Goal: Information Seeking & Learning: Learn about a topic

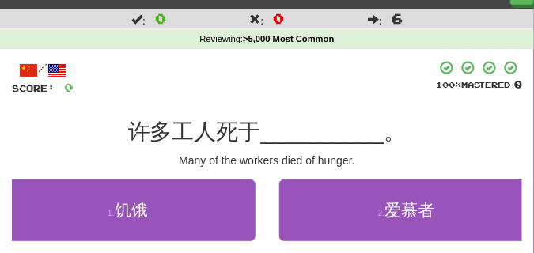
scroll to position [119, 0]
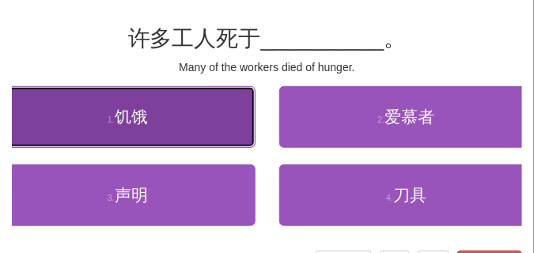
click at [104, 130] on button "1 . 饥饿" at bounding box center [128, 117] width 256 height 62
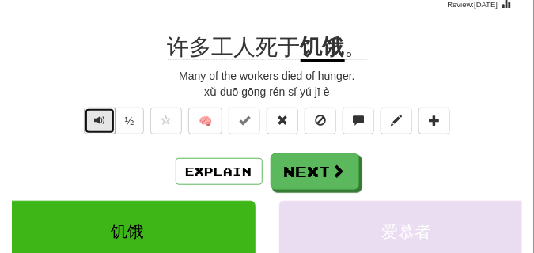
click at [102, 115] on span "Text-to-speech controls" at bounding box center [99, 120] width 11 height 11
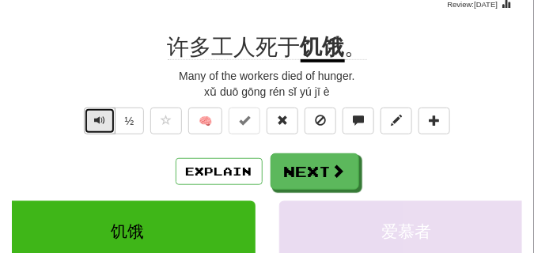
click at [101, 126] on span "Text-to-speech controls" at bounding box center [99, 120] width 11 height 11
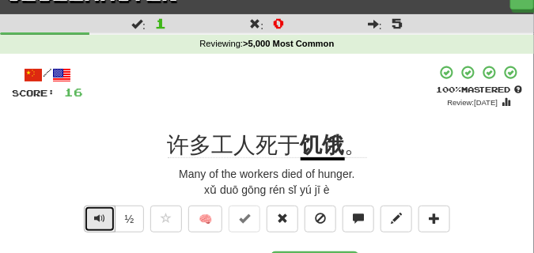
scroll to position [40, 0]
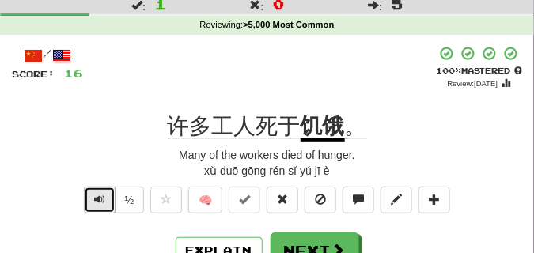
click at [94, 196] on span "Text-to-speech controls" at bounding box center [99, 199] width 11 height 11
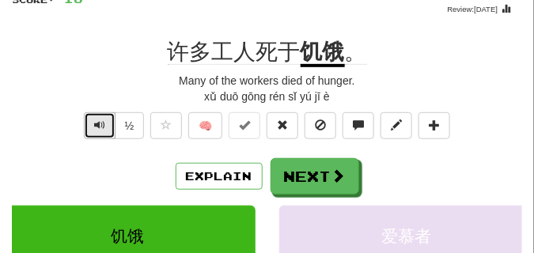
scroll to position [119, 0]
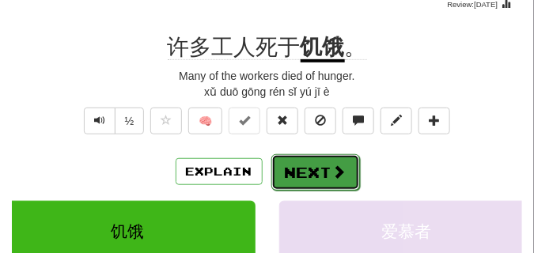
click at [329, 181] on button "Next" at bounding box center [316, 172] width 89 height 36
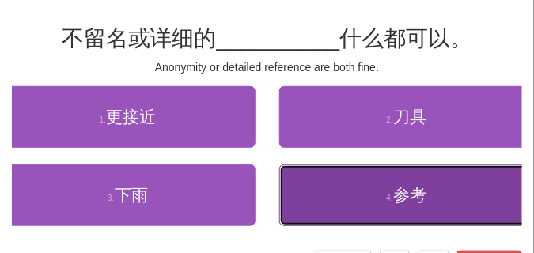
click at [356, 201] on button "4 . 参考" at bounding box center [407, 196] width 256 height 62
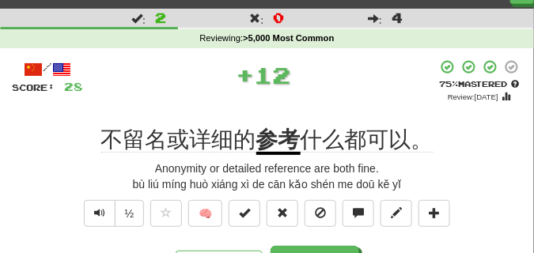
scroll to position [40, 0]
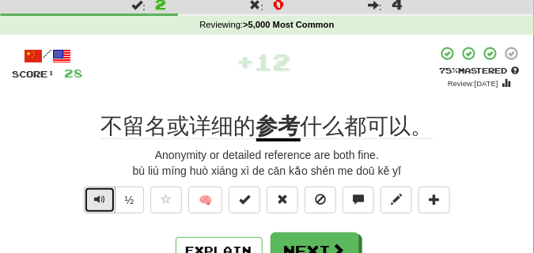
click at [92, 206] on button "Text-to-speech controls" at bounding box center [100, 200] width 32 height 27
click at [92, 205] on button "Text-to-speech controls" at bounding box center [100, 200] width 32 height 27
click at [97, 200] on span "Text-to-speech controls" at bounding box center [99, 199] width 11 height 11
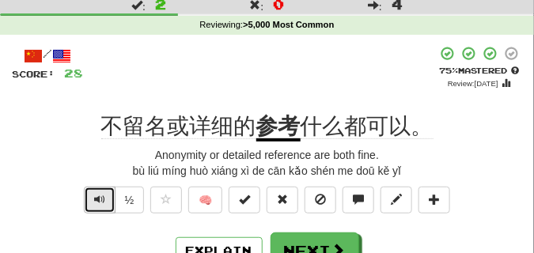
click at [97, 200] on span "Text-to-speech controls" at bounding box center [99, 199] width 11 height 11
click at [97, 203] on span "Text-to-speech controls" at bounding box center [99, 199] width 11 height 11
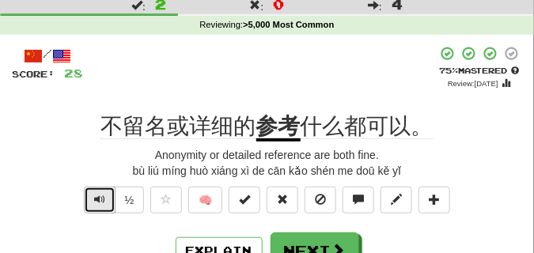
click at [98, 202] on span "Text-to-speech controls" at bounding box center [99, 199] width 11 height 11
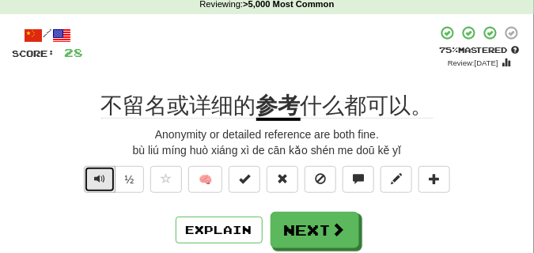
scroll to position [119, 0]
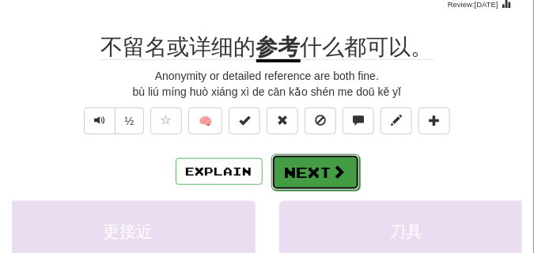
click at [299, 169] on button "Next" at bounding box center [316, 172] width 89 height 36
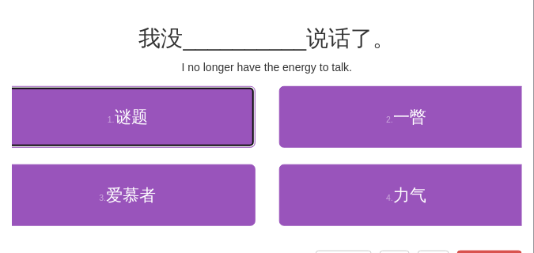
drag, startPoint x: 129, startPoint y: 122, endPoint x: 116, endPoint y: 64, distance: 59.2
click at [116, 64] on div "/ Score: 28 100 % Mastered 我没 __________ 说话了。 I no longer have the energy to ta…" at bounding box center [267, 122] width 511 height 311
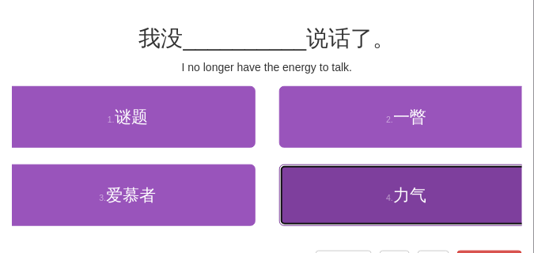
click at [366, 188] on button "4 . 力气" at bounding box center [407, 196] width 256 height 62
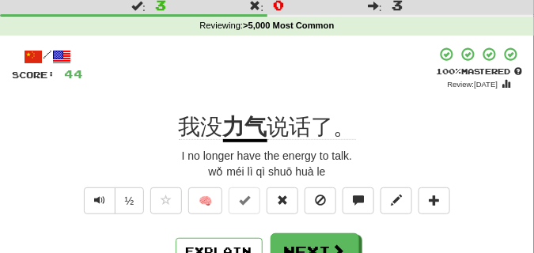
scroll to position [40, 0]
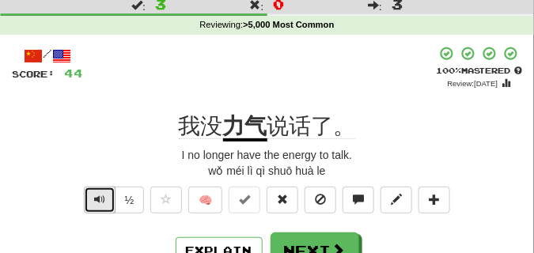
click at [100, 203] on span "Text-to-speech controls" at bounding box center [99, 199] width 11 height 11
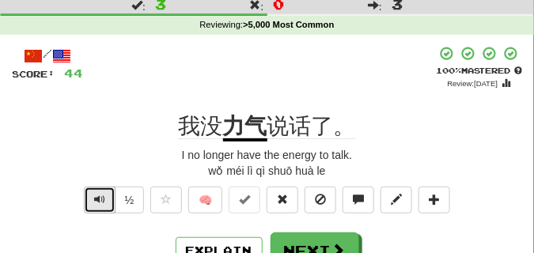
click at [100, 203] on span "Text-to-speech controls" at bounding box center [99, 199] width 11 height 11
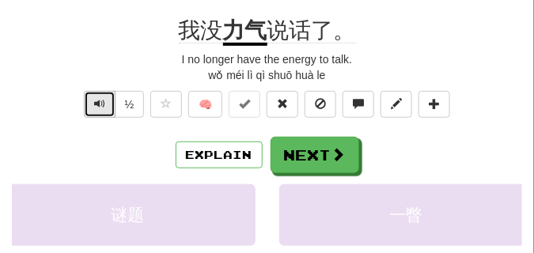
scroll to position [158, 0]
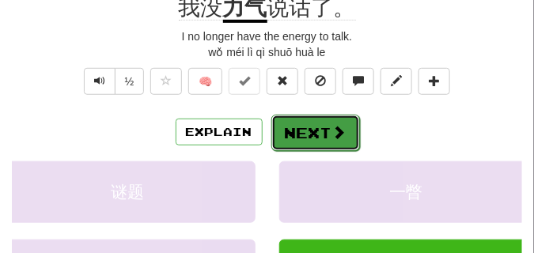
click at [340, 146] on button "Next" at bounding box center [316, 133] width 89 height 36
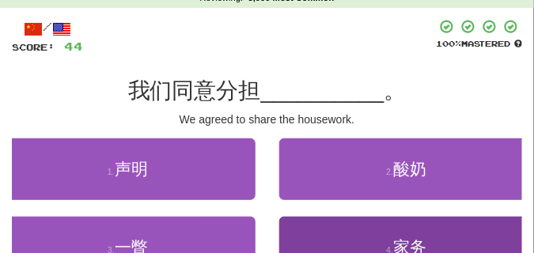
scroll to position [79, 0]
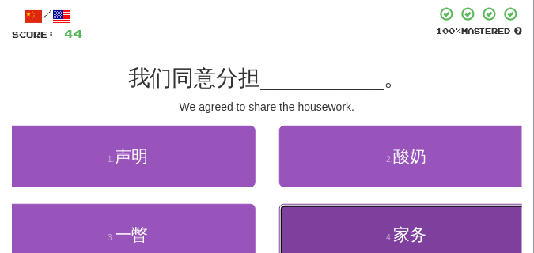
click at [349, 227] on button "4 . 家务" at bounding box center [407, 235] width 256 height 62
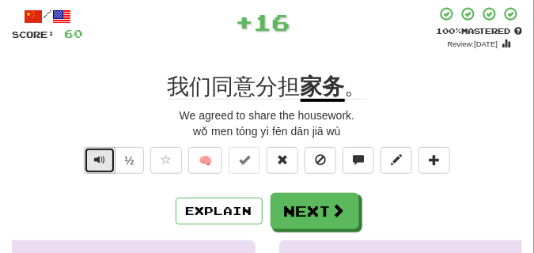
click at [90, 161] on button "Text-to-speech controls" at bounding box center [100, 160] width 32 height 27
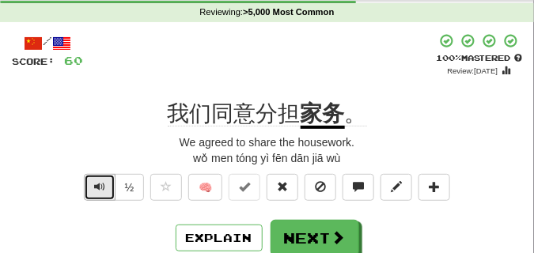
scroll to position [40, 0]
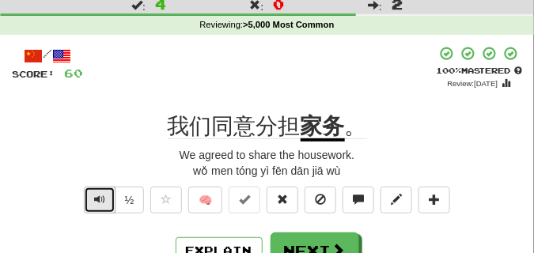
click at [97, 203] on span "Text-to-speech controls" at bounding box center [99, 199] width 11 height 11
click at [97, 204] on span "Text-to-speech controls" at bounding box center [99, 199] width 11 height 11
click at [104, 201] on span "Text-to-speech controls" at bounding box center [99, 199] width 11 height 11
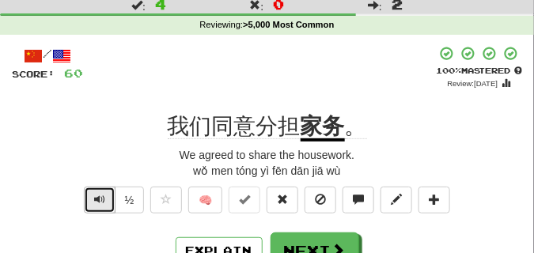
click at [104, 201] on span "Text-to-speech controls" at bounding box center [99, 199] width 11 height 11
click at [104, 200] on span "Text-to-speech controls" at bounding box center [99, 199] width 11 height 11
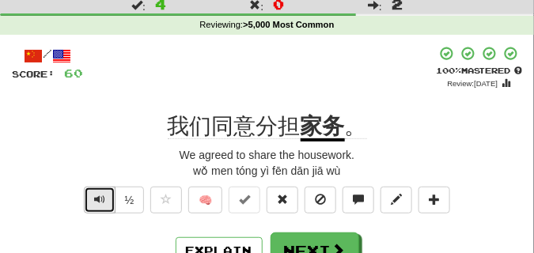
click at [104, 200] on span "Text-to-speech controls" at bounding box center [99, 199] width 11 height 11
click at [103, 200] on span "Text-to-speech controls" at bounding box center [99, 199] width 11 height 11
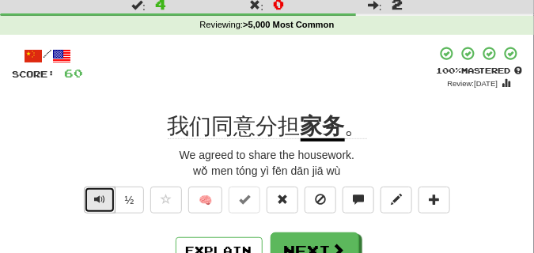
click at [103, 200] on span "Text-to-speech controls" at bounding box center [99, 199] width 11 height 11
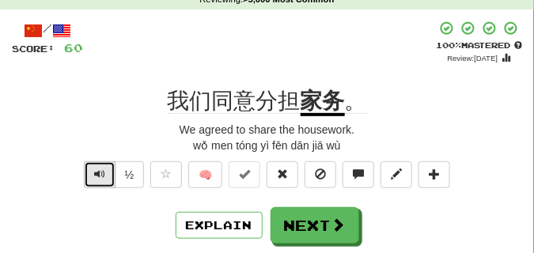
scroll to position [79, 0]
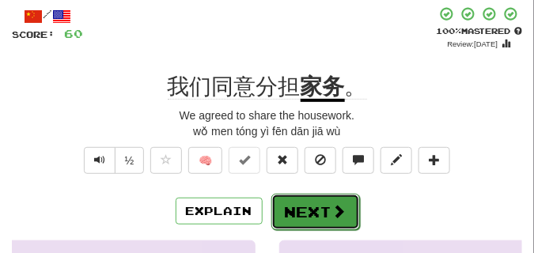
click at [325, 203] on button "Next" at bounding box center [316, 212] width 89 height 36
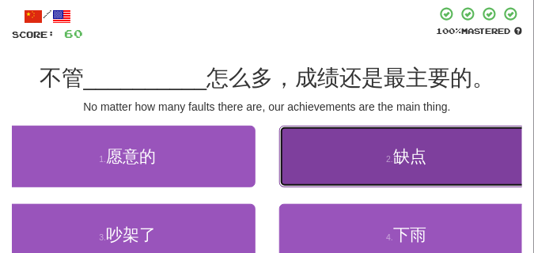
click at [406, 156] on span "缺点" at bounding box center [410, 156] width 33 height 18
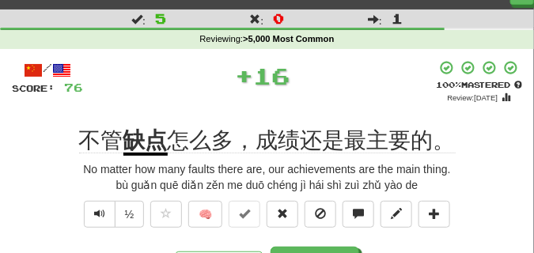
scroll to position [40, 0]
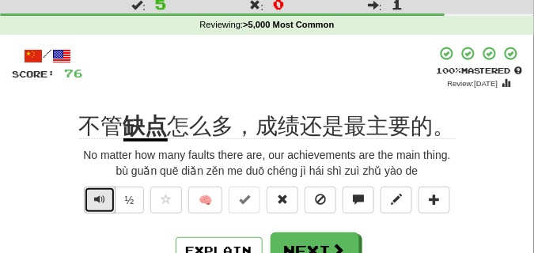
click at [92, 199] on button "Text-to-speech controls" at bounding box center [100, 200] width 32 height 27
click at [99, 200] on span "Text-to-speech controls" at bounding box center [99, 199] width 11 height 11
click at [98, 200] on span "Text-to-speech controls" at bounding box center [99, 199] width 11 height 11
click at [98, 199] on span "Text-to-speech controls" at bounding box center [99, 199] width 11 height 11
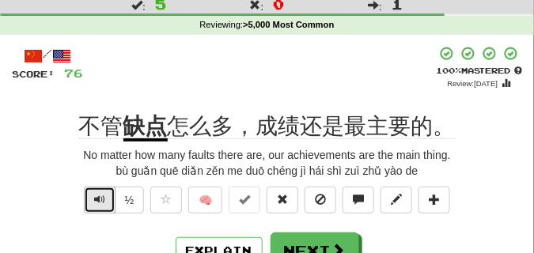
click at [98, 199] on span "Text-to-speech controls" at bounding box center [99, 199] width 11 height 11
click at [97, 199] on span "Text-to-speech controls" at bounding box center [99, 199] width 11 height 11
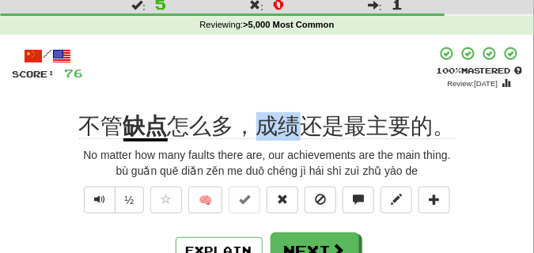
drag, startPoint x: 254, startPoint y: 131, endPoint x: 298, endPoint y: 131, distance: 43.5
click at [298, 131] on span "怎么多，成绩还是最主要的。" at bounding box center [312, 126] width 288 height 25
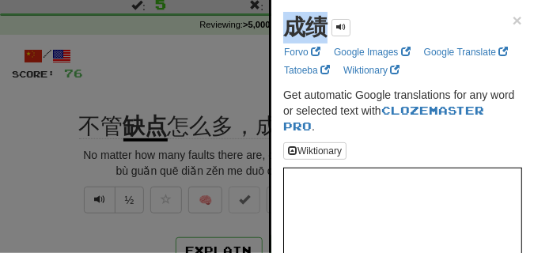
drag, startPoint x: 283, startPoint y: 35, endPoint x: 320, endPoint y: 35, distance: 37.2
copy strong "成绩"
click at [214, 78] on div at bounding box center [267, 126] width 534 height 253
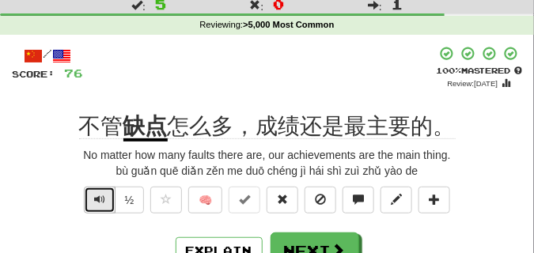
click at [97, 192] on button "Text-to-speech controls" at bounding box center [100, 200] width 32 height 27
click at [94, 204] on span "Text-to-speech controls" at bounding box center [99, 199] width 11 height 11
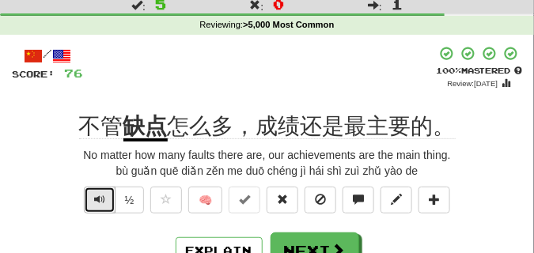
click at [94, 204] on span "Text-to-speech controls" at bounding box center [99, 199] width 11 height 11
drag, startPoint x: 94, startPoint y: 204, endPoint x: 63, endPoint y: 225, distance: 37.8
click at [92, 199] on button "Text-to-speech controls" at bounding box center [100, 200] width 32 height 27
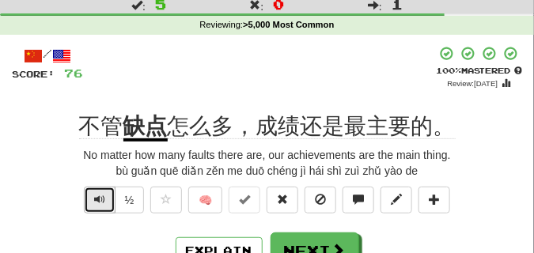
click at [92, 198] on button "Text-to-speech controls" at bounding box center [100, 200] width 32 height 27
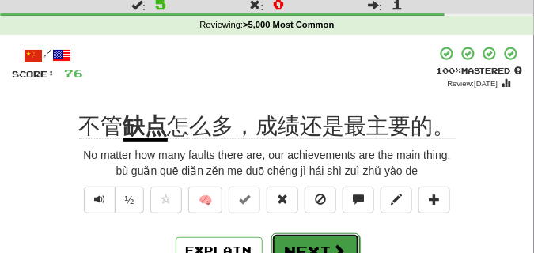
click at [302, 239] on button "Next" at bounding box center [316, 252] width 89 height 36
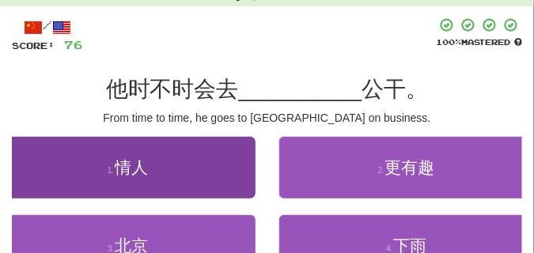
scroll to position [119, 0]
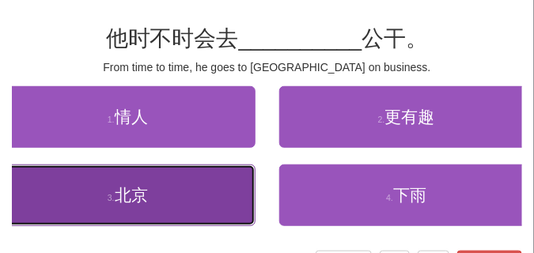
click at [202, 184] on button "3 . 北京" at bounding box center [128, 196] width 256 height 62
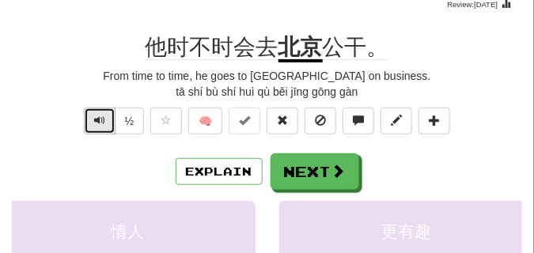
click at [96, 120] on span "Text-to-speech controls" at bounding box center [99, 120] width 11 height 11
click at [97, 120] on span "Text-to-speech controls" at bounding box center [99, 120] width 11 height 11
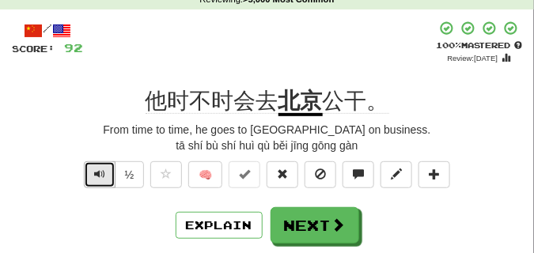
scroll to position [79, 0]
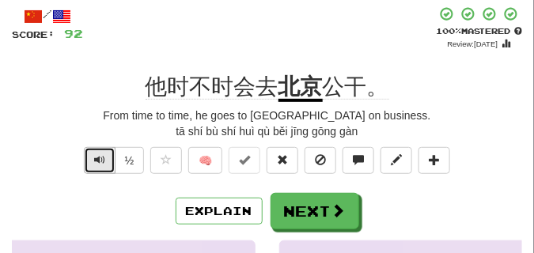
click at [107, 158] on button "Text-to-speech controls" at bounding box center [100, 160] width 32 height 27
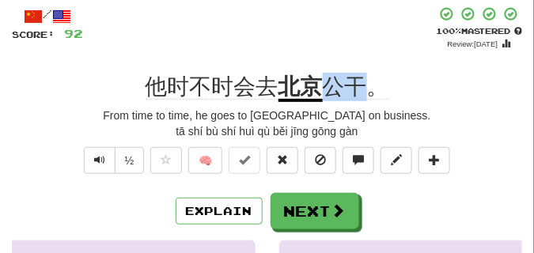
drag, startPoint x: 326, startPoint y: 87, endPoint x: 357, endPoint y: 89, distance: 30.9
click at [357, 89] on span "公干。" at bounding box center [356, 86] width 67 height 25
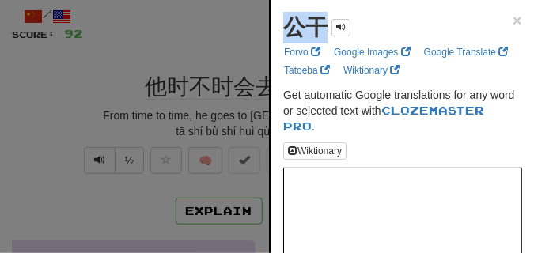
drag, startPoint x: 281, startPoint y: 32, endPoint x: 324, endPoint y: 32, distance: 42.8
copy strong "公干"
click at [123, 105] on div at bounding box center [267, 126] width 534 height 253
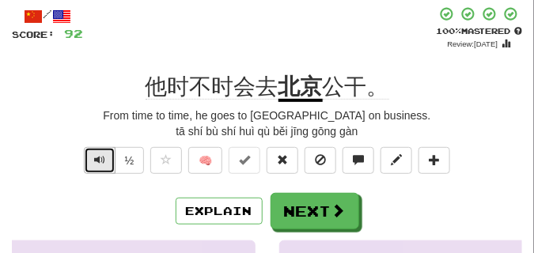
click at [94, 163] on span "Text-to-speech controls" at bounding box center [99, 159] width 11 height 11
click at [94, 162] on span "Text-to-speech controls" at bounding box center [99, 159] width 11 height 11
click at [94, 154] on span "Text-to-speech controls" at bounding box center [99, 159] width 11 height 11
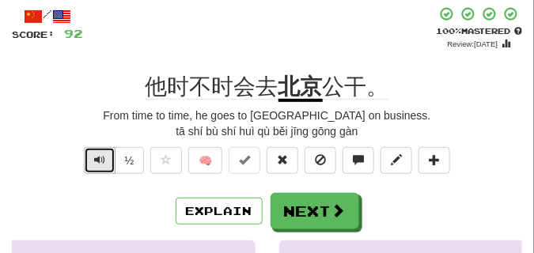
click at [94, 154] on span "Text-to-speech controls" at bounding box center [99, 159] width 11 height 11
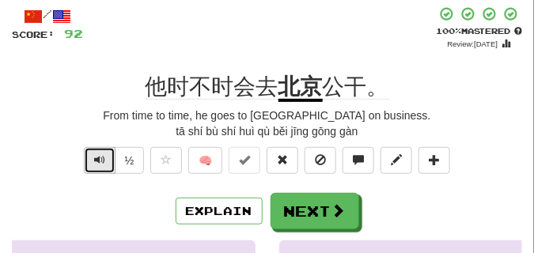
click at [94, 154] on span "Text-to-speech controls" at bounding box center [99, 159] width 11 height 11
click at [103, 160] on span "Text-to-speech controls" at bounding box center [99, 159] width 11 height 11
